Goal: Find specific page/section: Find specific page/section

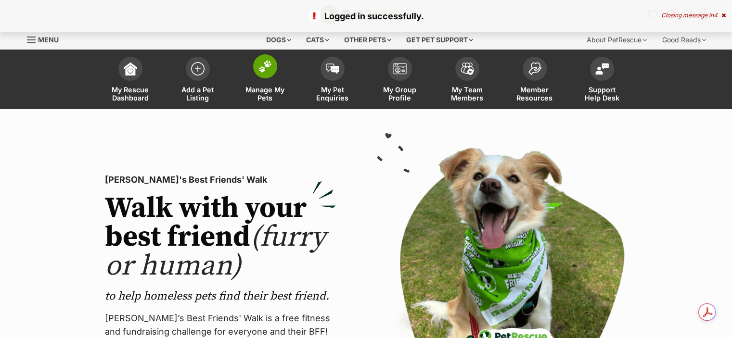
click at [260, 80] on link "Manage My Pets" at bounding box center [265, 80] width 67 height 57
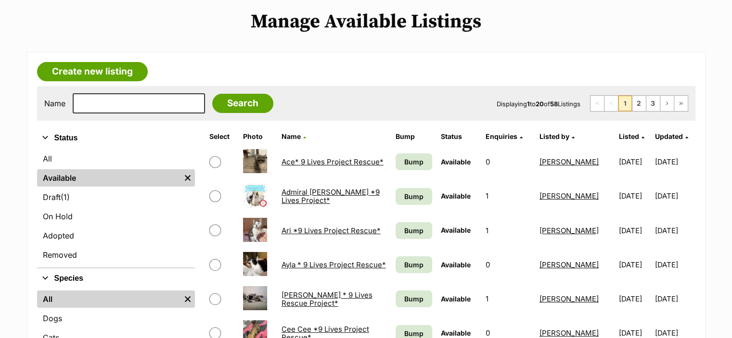
scroll to position [111, 0]
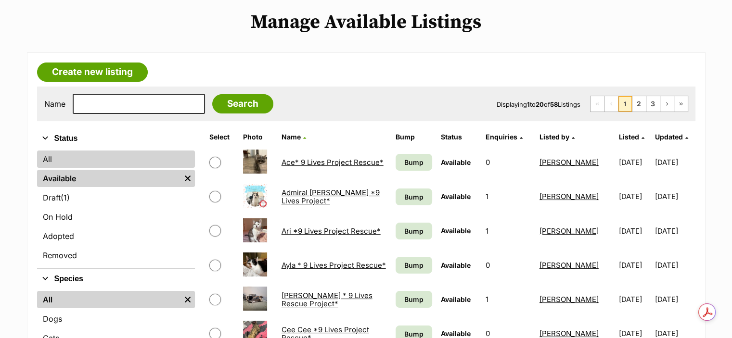
click at [81, 159] on link "All" at bounding box center [116, 159] width 158 height 17
click at [52, 155] on link "All" at bounding box center [116, 159] width 158 height 17
click at [52, 152] on link "All" at bounding box center [116, 159] width 158 height 17
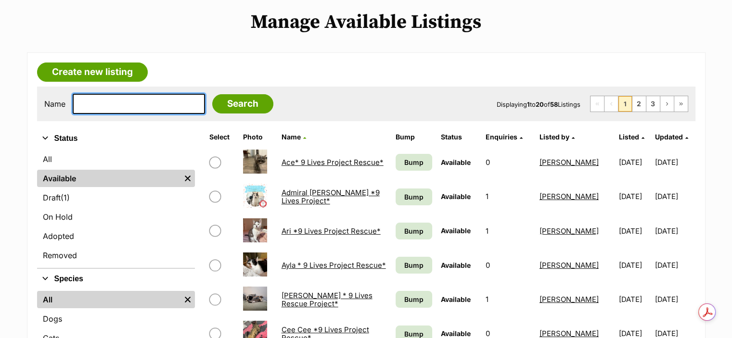
click at [100, 106] on input "text" at bounding box center [139, 104] width 132 height 20
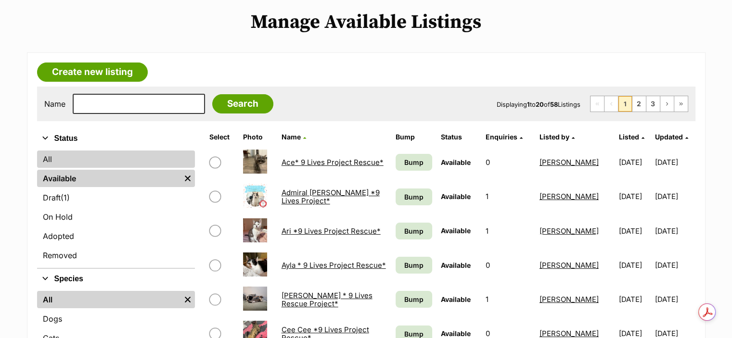
click at [47, 154] on link "All" at bounding box center [116, 159] width 158 height 17
click at [98, 94] on div at bounding box center [139, 104] width 132 height 20
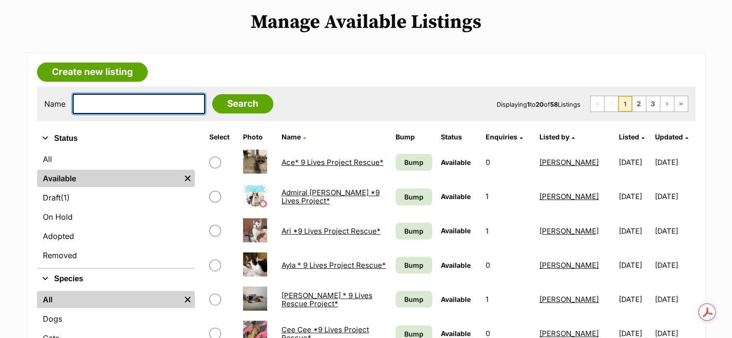
click at [99, 100] on input "text" at bounding box center [139, 104] width 132 height 20
click at [99, 100] on input "h" at bounding box center [139, 104] width 132 height 20
type input "[PERSON_NAME]"
click at [212, 94] on input "Search" at bounding box center [242, 103] width 61 height 19
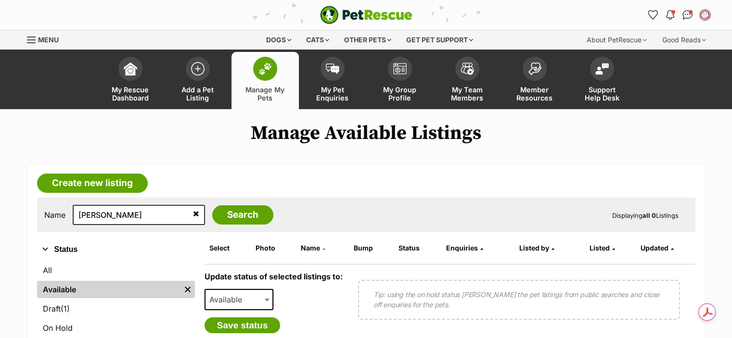
scroll to position [101, 0]
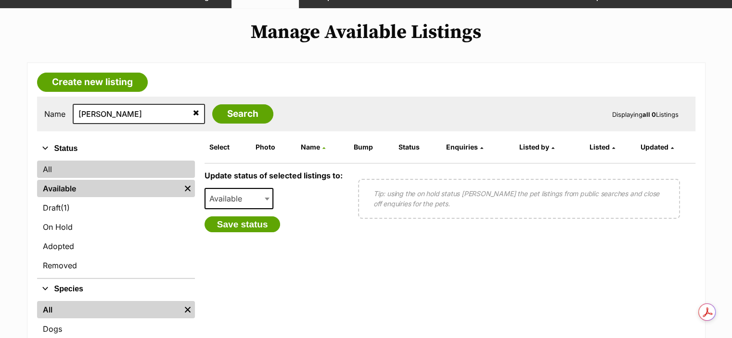
click at [63, 170] on link "All" at bounding box center [116, 169] width 158 height 17
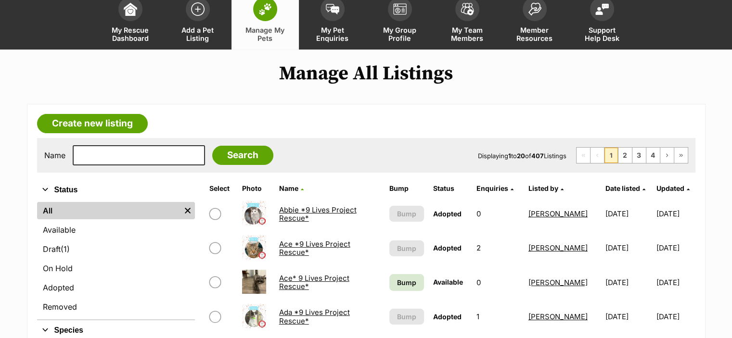
scroll to position [65, 0]
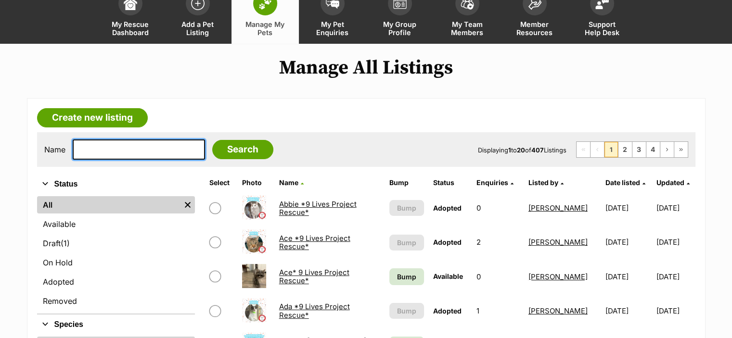
click at [135, 151] on input "text" at bounding box center [139, 150] width 132 height 20
type input "harry"
click at [212, 140] on input "Search" at bounding box center [242, 149] width 61 height 19
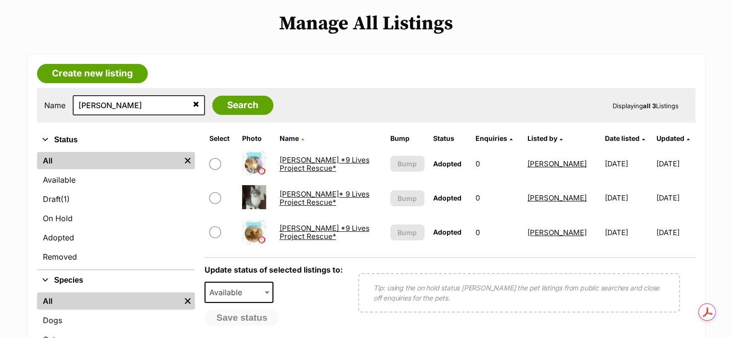
click at [260, 196] on img at bounding box center [254, 197] width 24 height 24
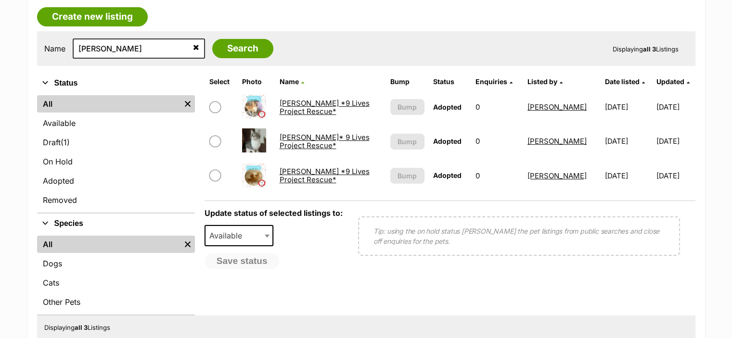
scroll to position [178, 0]
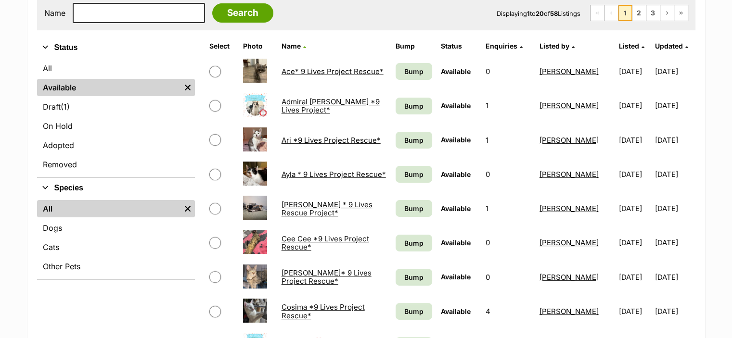
scroll to position [32, 0]
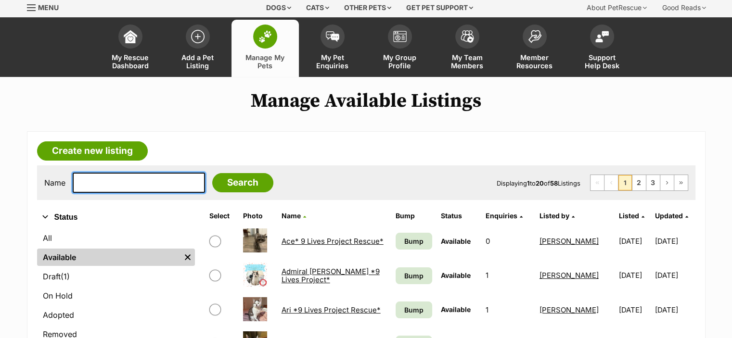
click at [104, 181] on input "text" at bounding box center [139, 183] width 132 height 20
type input "[PERSON_NAME]"
click at [212, 173] on input "Search" at bounding box center [242, 182] width 61 height 19
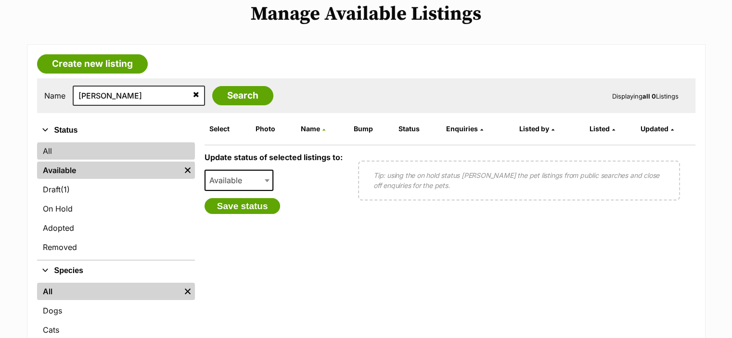
click at [51, 152] on link "All" at bounding box center [116, 151] width 158 height 17
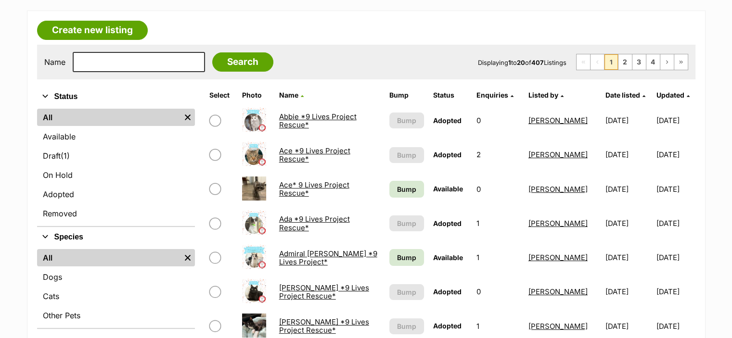
scroll to position [159, 0]
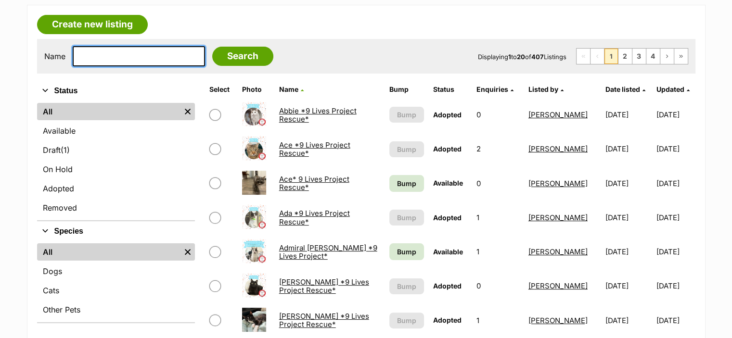
click at [111, 57] on input "text" at bounding box center [139, 56] width 132 height 20
type input "harry"
click at [212, 47] on input "Search" at bounding box center [242, 56] width 61 height 19
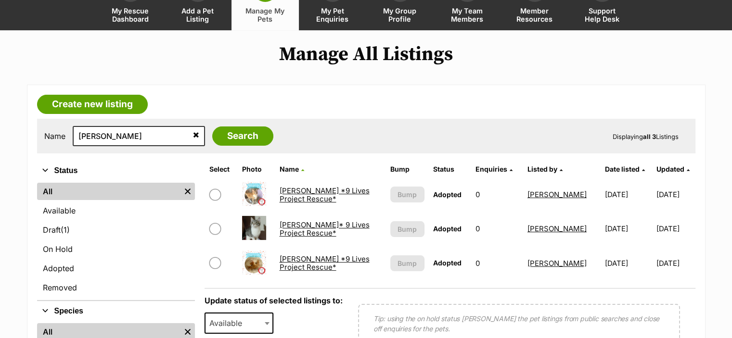
scroll to position [80, 0]
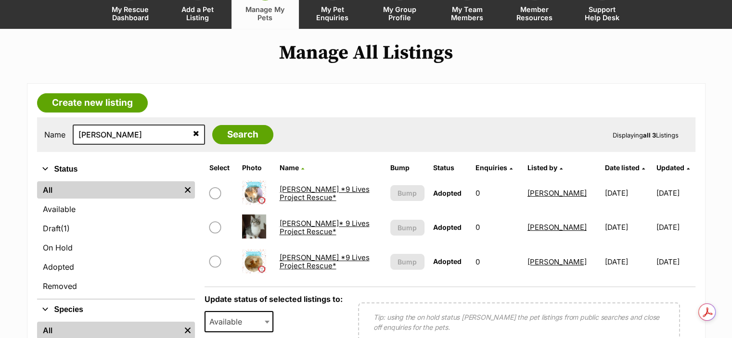
click at [309, 225] on link "Harry* 9 Lives Project Rescue*" at bounding box center [324, 227] width 90 height 17
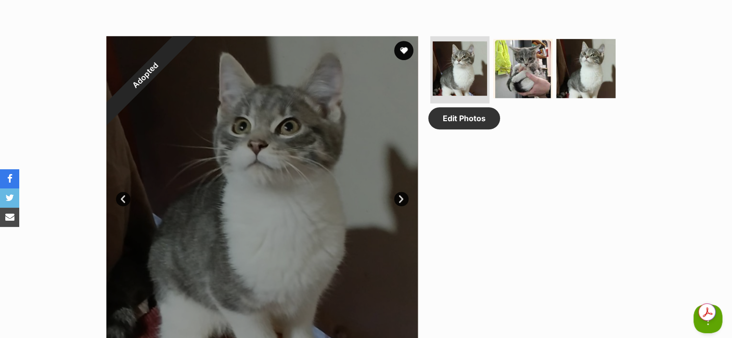
scroll to position [472, 0]
